Goal: Task Accomplishment & Management: Manage account settings

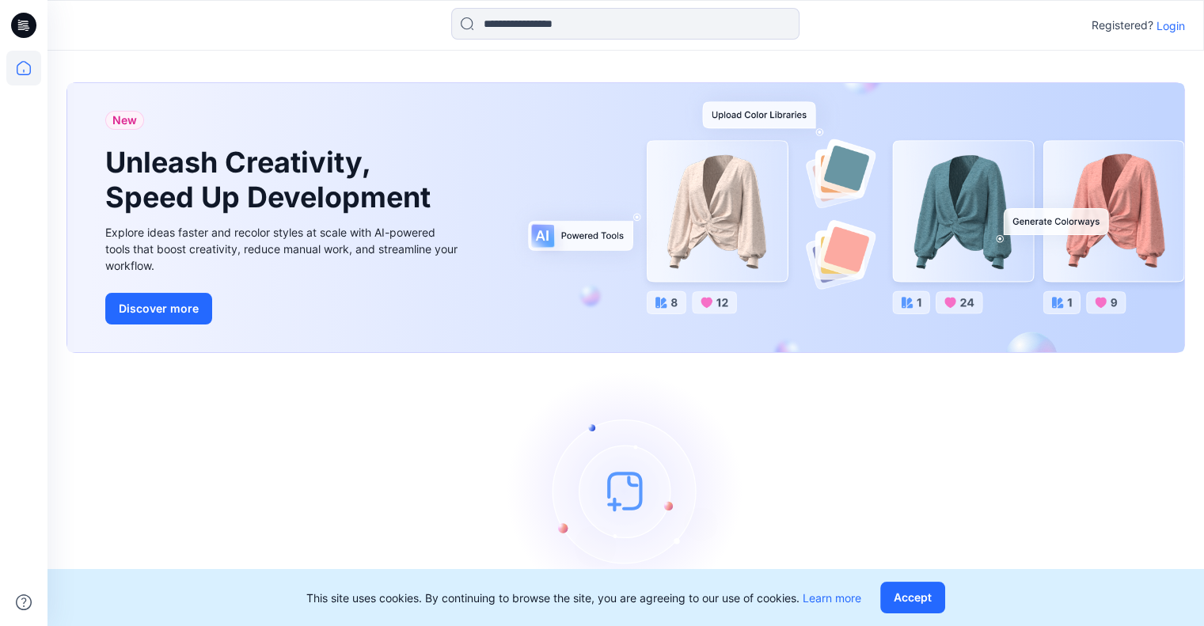
click at [1174, 25] on p "Login" at bounding box center [1170, 25] width 28 height 17
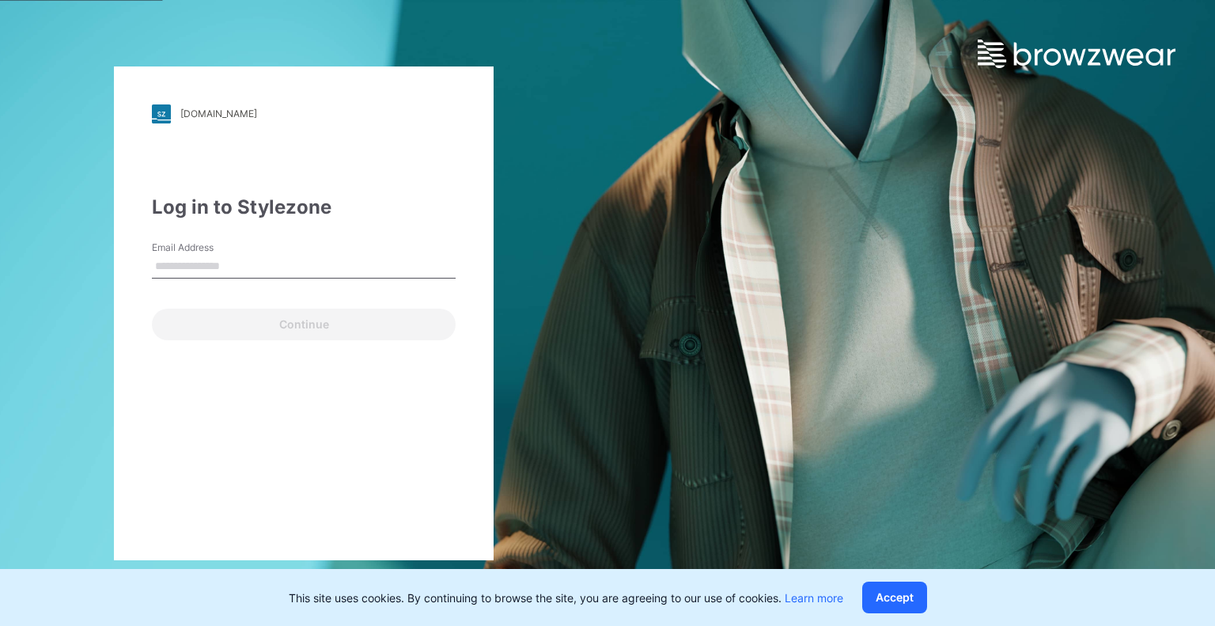
click at [332, 271] on input "Email Address" at bounding box center [304, 267] width 304 height 24
type input "**********"
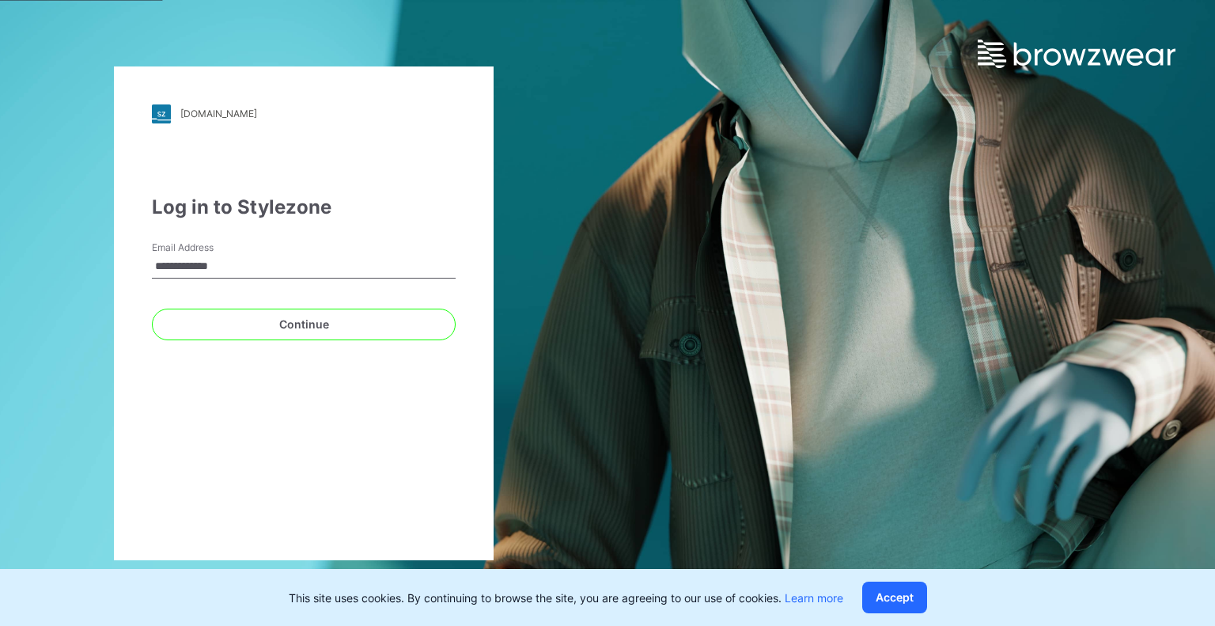
click at [152, 309] on button "Continue" at bounding box center [304, 325] width 304 height 32
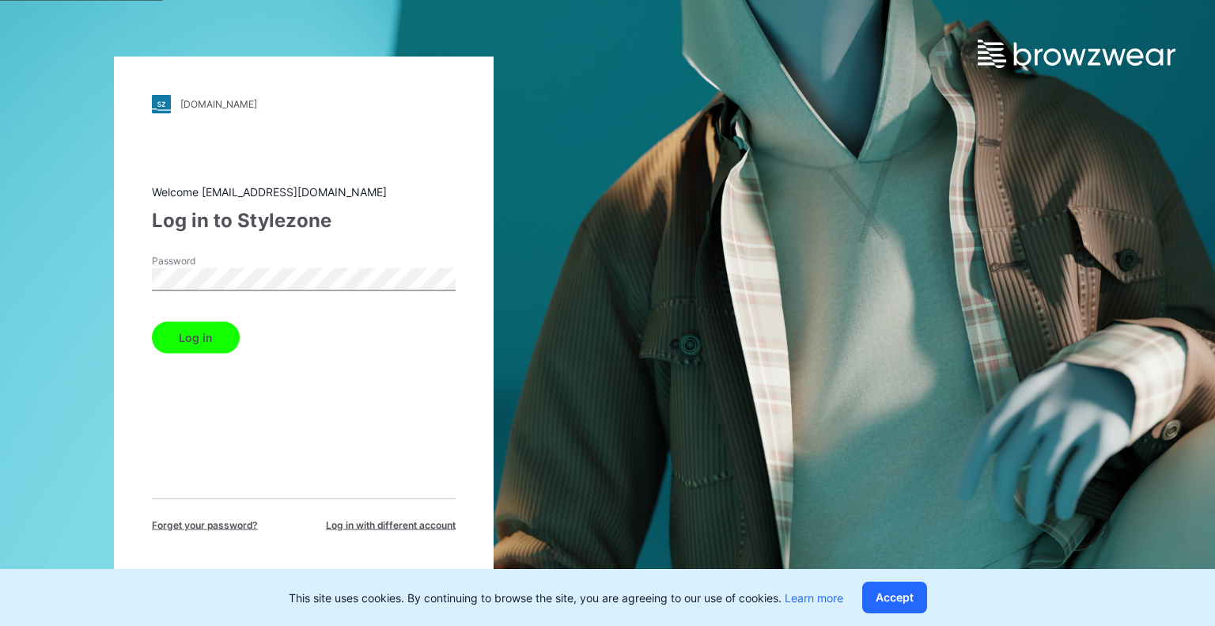
click at [200, 339] on button "Log in" at bounding box center [196, 337] width 88 height 32
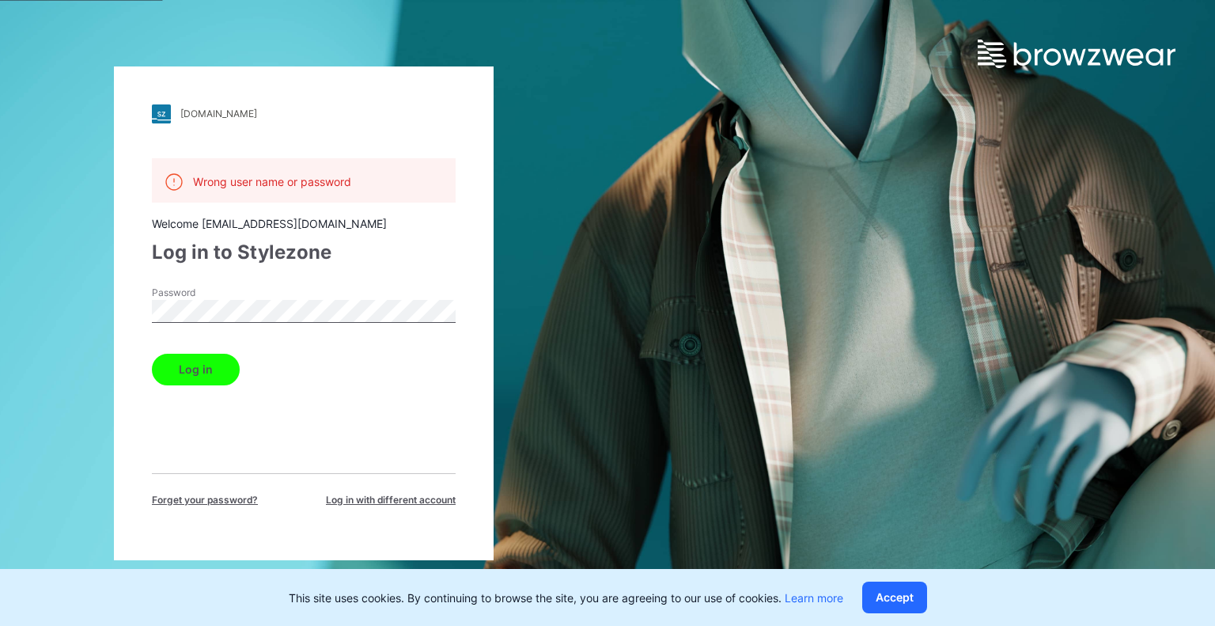
click at [199, 362] on button "Log in" at bounding box center [196, 370] width 88 height 32
click at [206, 365] on button "Log in" at bounding box center [196, 370] width 88 height 32
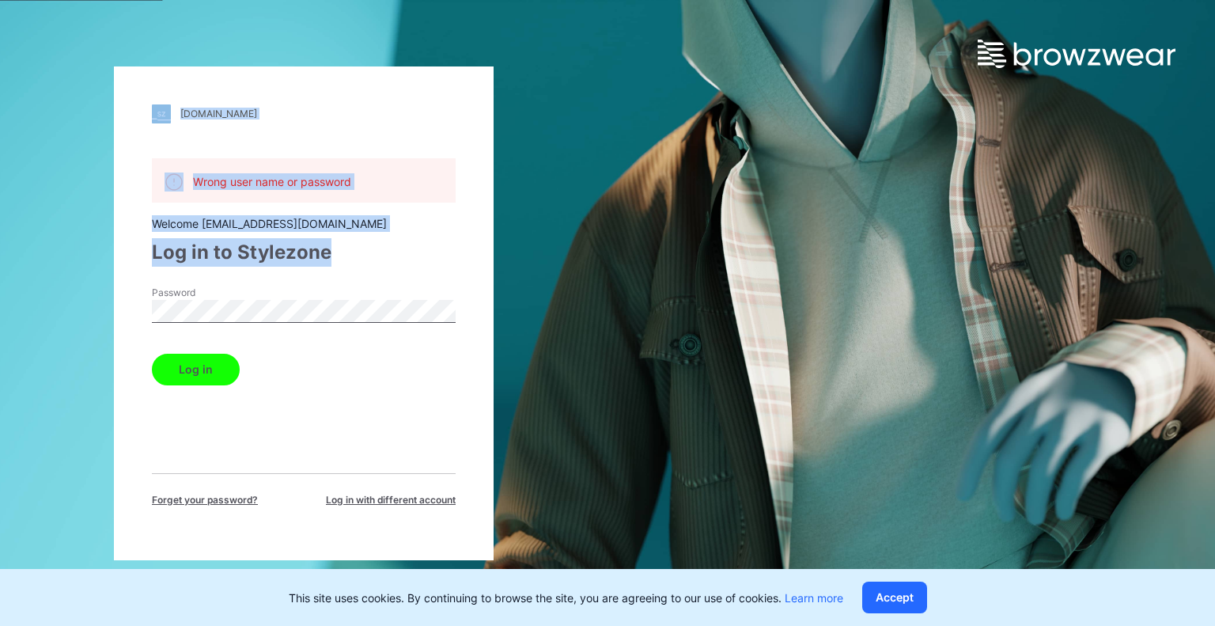
drag, startPoint x: 117, startPoint y: 284, endPoint x: 79, endPoint y: 285, distance: 38.0
click at [79, 285] on div "[DOMAIN_NAME] Loading... Wrong user name or password Welcome [EMAIL_ADDRESS][DO…" at bounding box center [304, 313] width 608 height 626
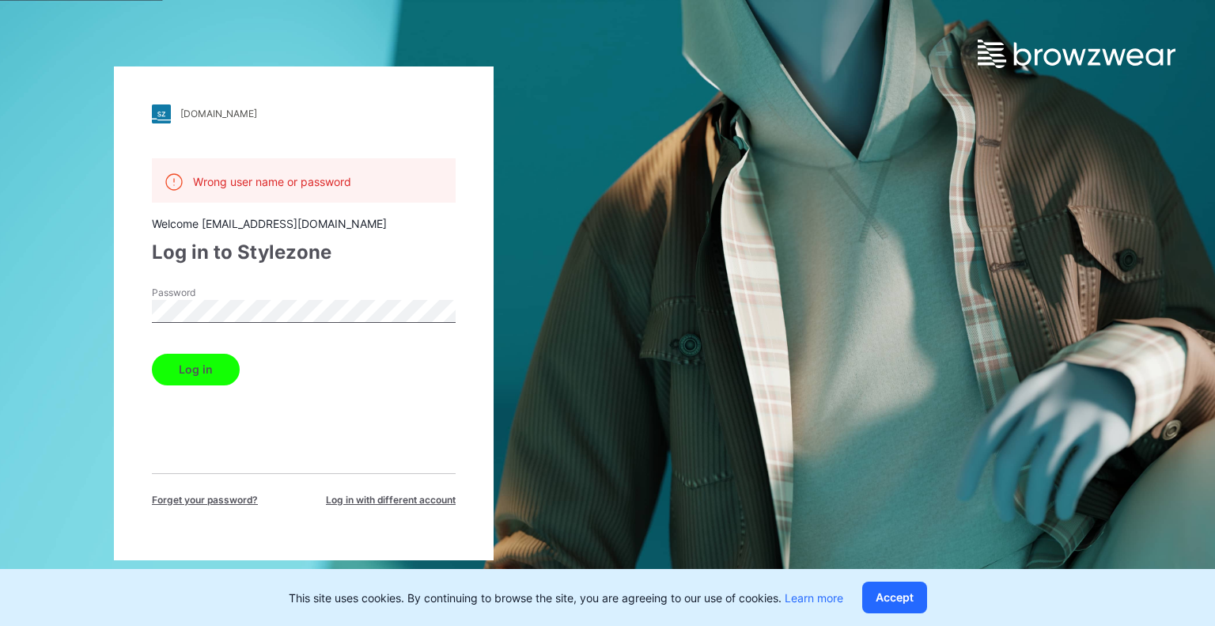
click at [97, 309] on div "[DOMAIN_NAME] Loading... Wrong user name or password Welcome [EMAIL_ADDRESS][DO…" at bounding box center [304, 313] width 608 height 626
click at [152, 354] on button "Log in" at bounding box center [196, 370] width 88 height 32
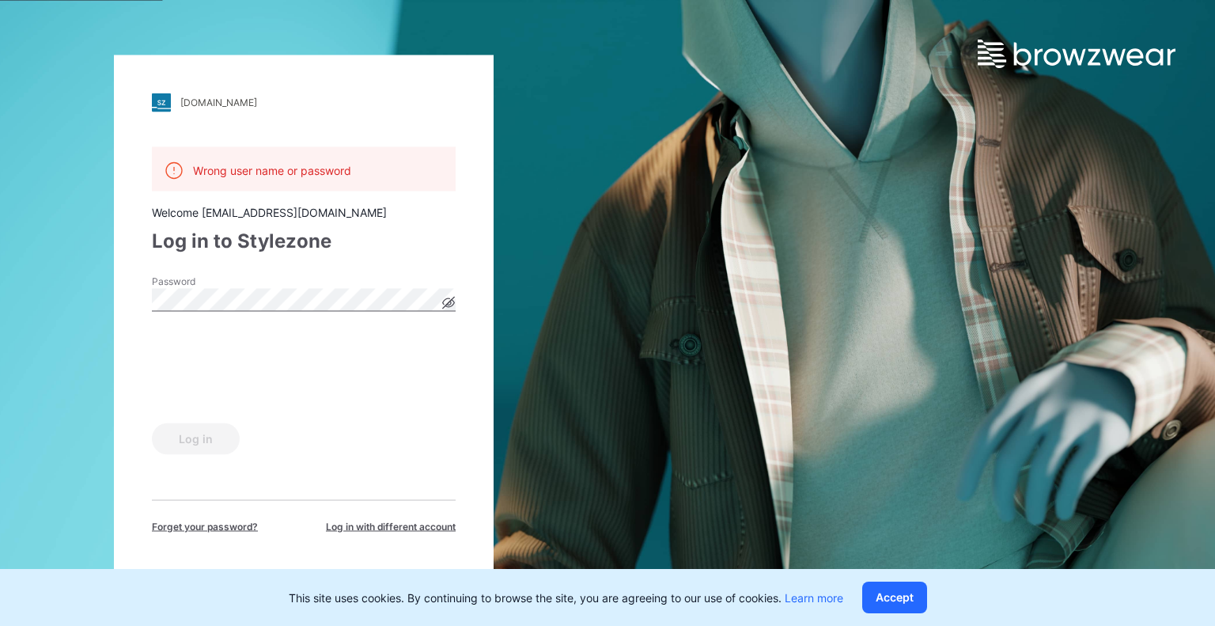
click at [444, 303] on icon at bounding box center [449, 302] width 12 height 9
click at [179, 436] on button "Log in" at bounding box center [196, 439] width 88 height 32
click at [109, 290] on div "[DOMAIN_NAME] Loading... Wrong user name or password Welcome [EMAIL_ADDRESS][DO…" at bounding box center [304, 313] width 608 height 626
click at [152, 423] on button "Log in" at bounding box center [196, 439] width 88 height 32
click at [180, 440] on button "Log in" at bounding box center [196, 439] width 88 height 32
